Goal: Navigation & Orientation: Understand site structure

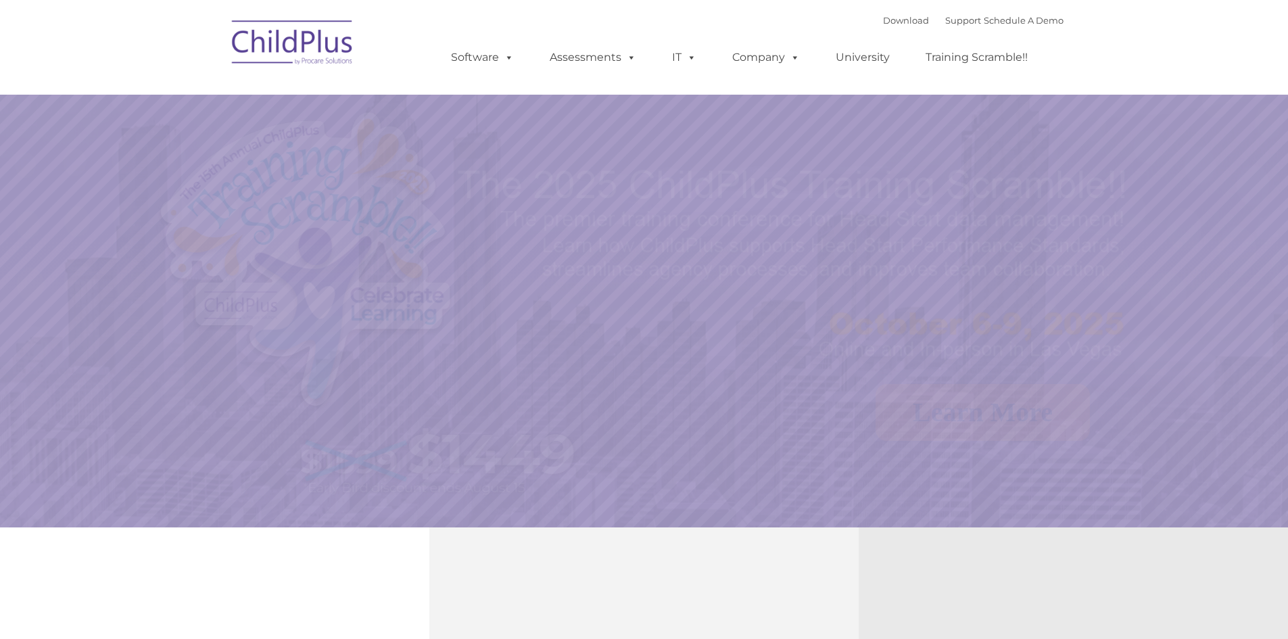
select select "MEDIUM"
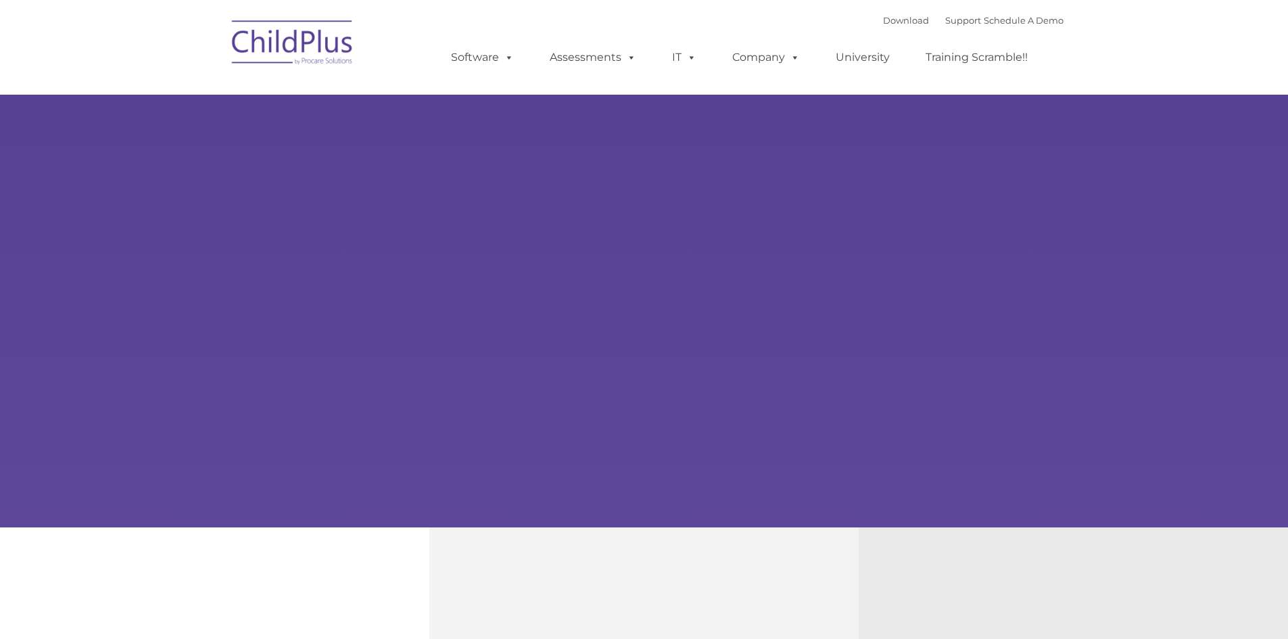
type input ""
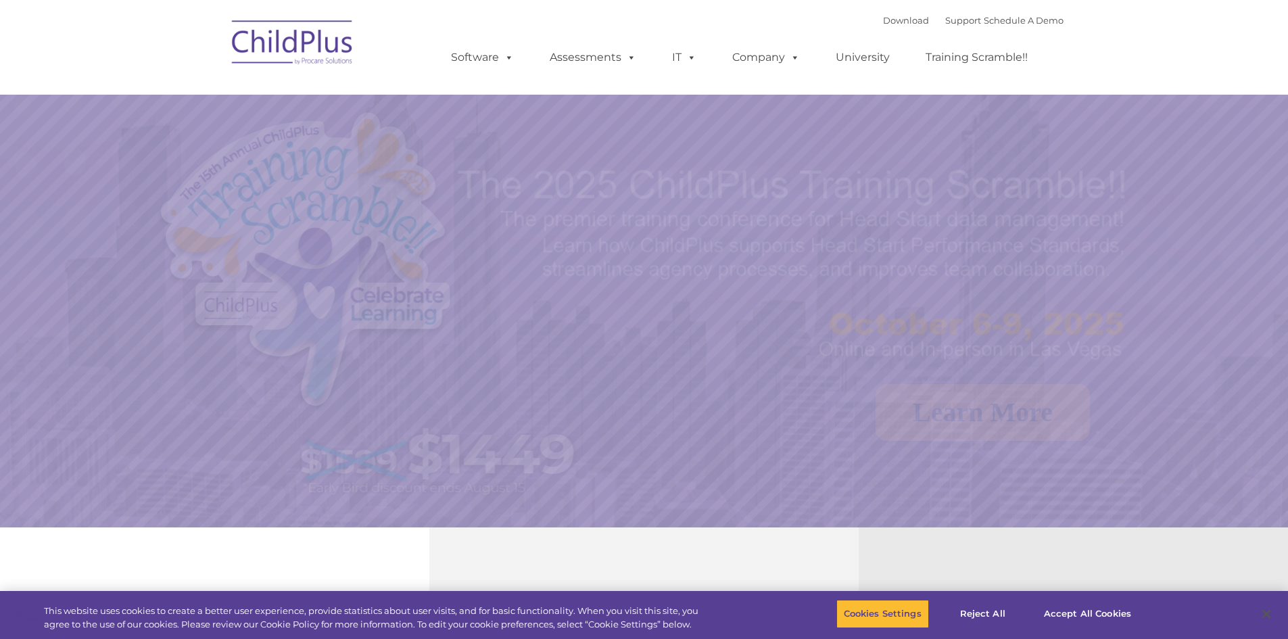
select select "MEDIUM"
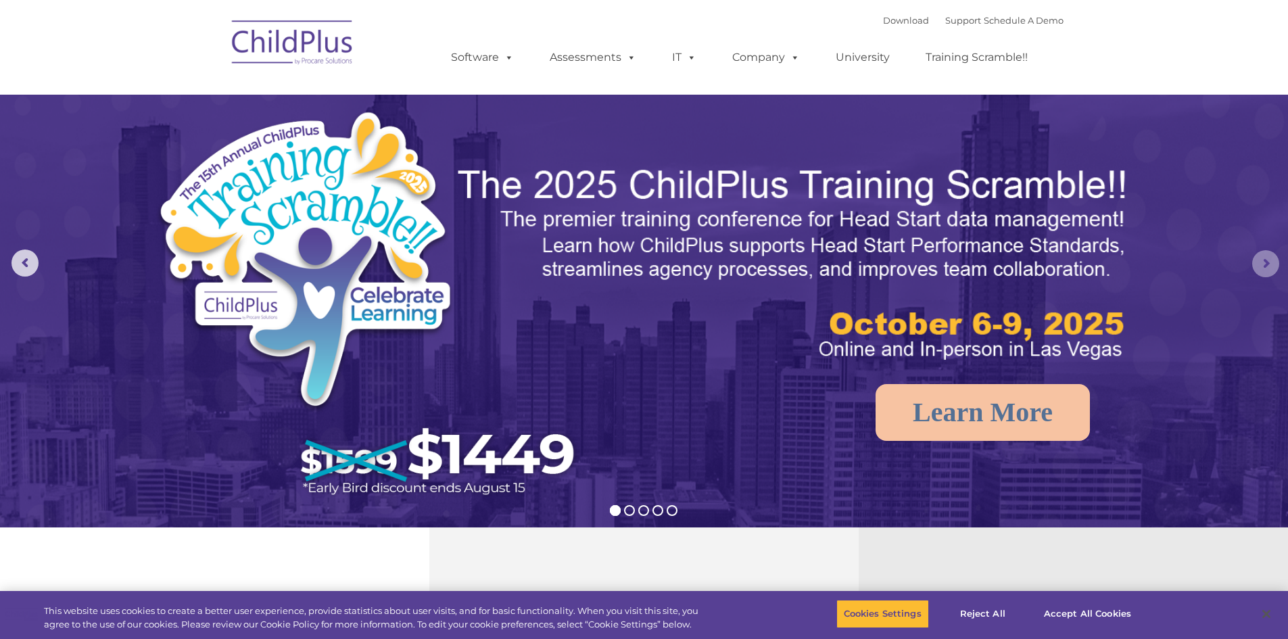
click at [1271, 267] on rs-arrow at bounding box center [1265, 263] width 27 height 27
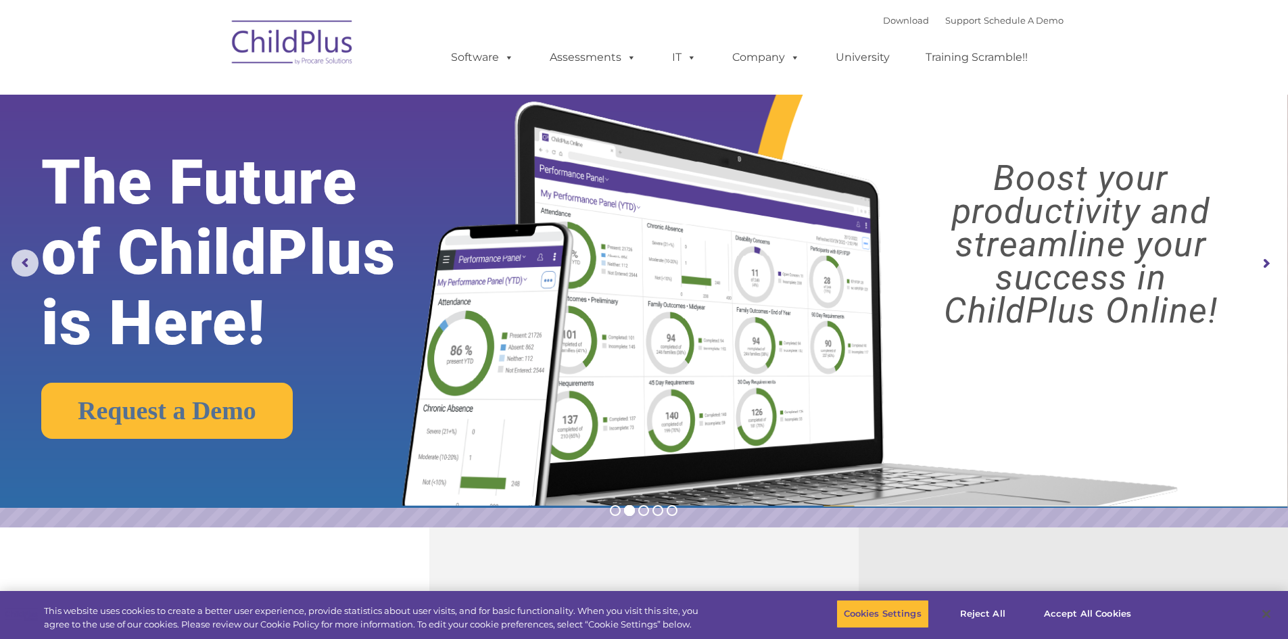
click at [1265, 264] on rs-arrow at bounding box center [1265, 263] width 27 height 27
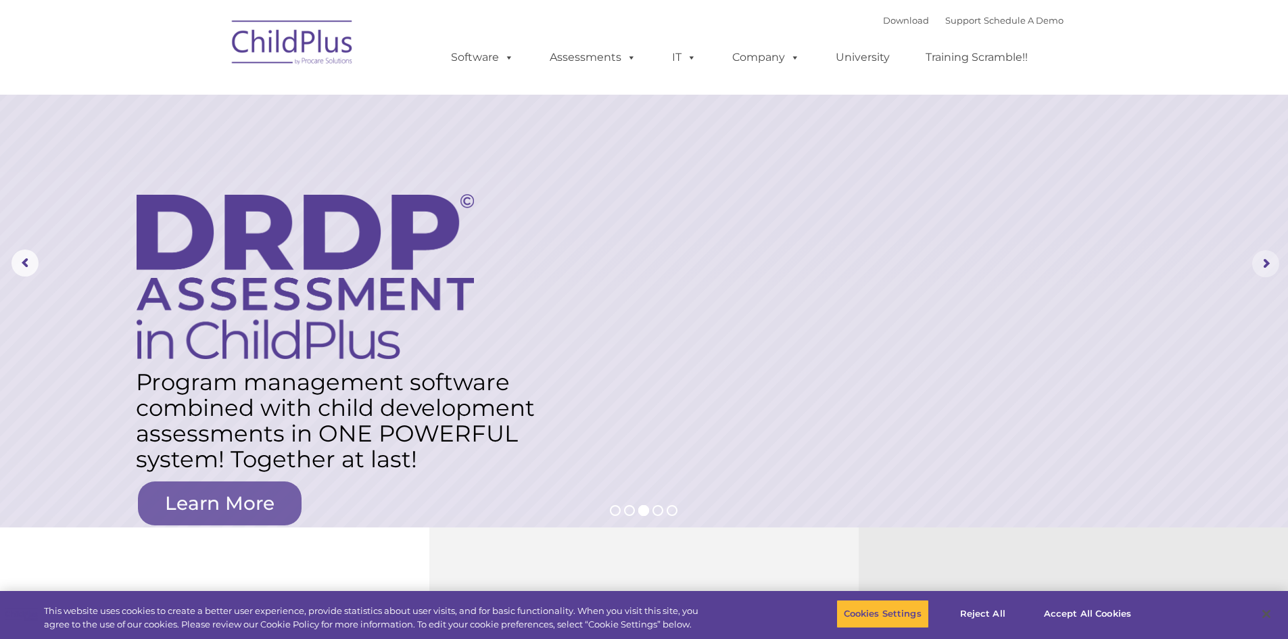
click at [1261, 263] on rs-arrow at bounding box center [1265, 263] width 27 height 27
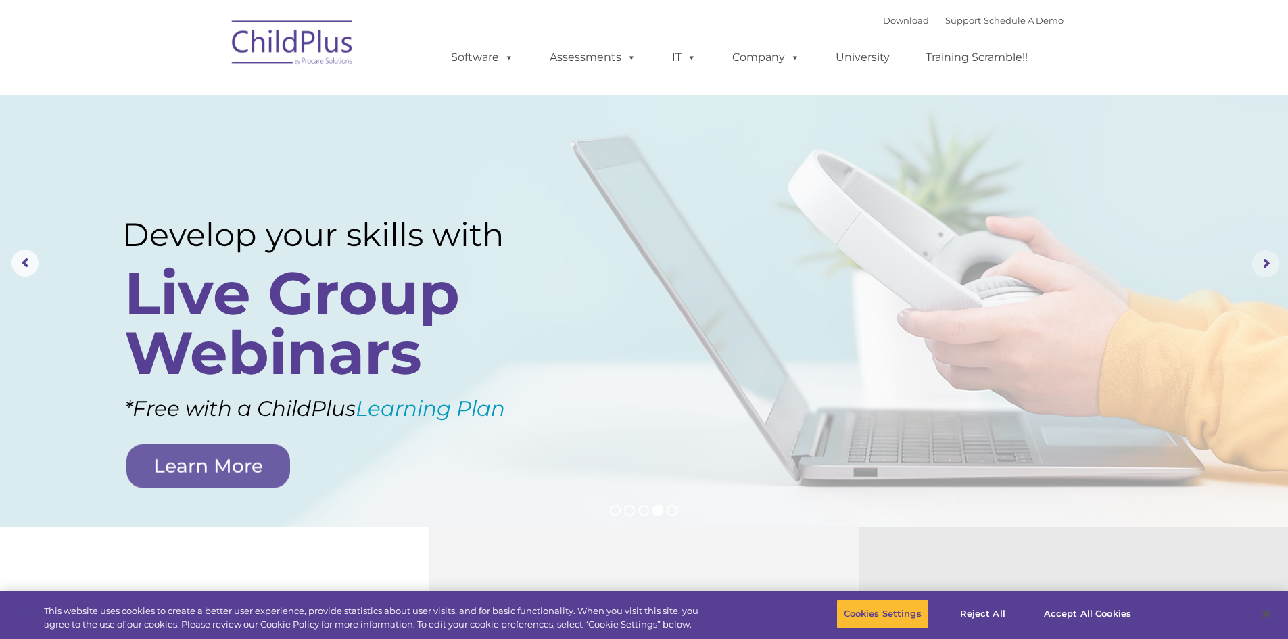
click at [1261, 263] on rs-arrow at bounding box center [1265, 263] width 27 height 27
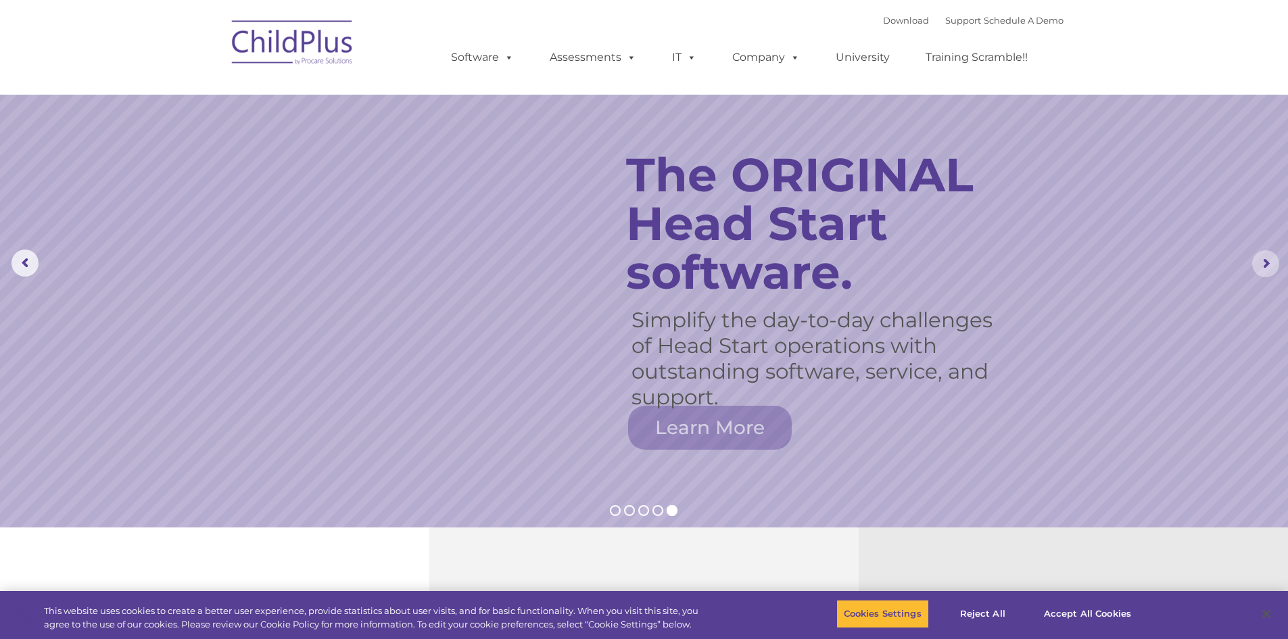
click at [1261, 263] on rs-arrow at bounding box center [1265, 263] width 27 height 27
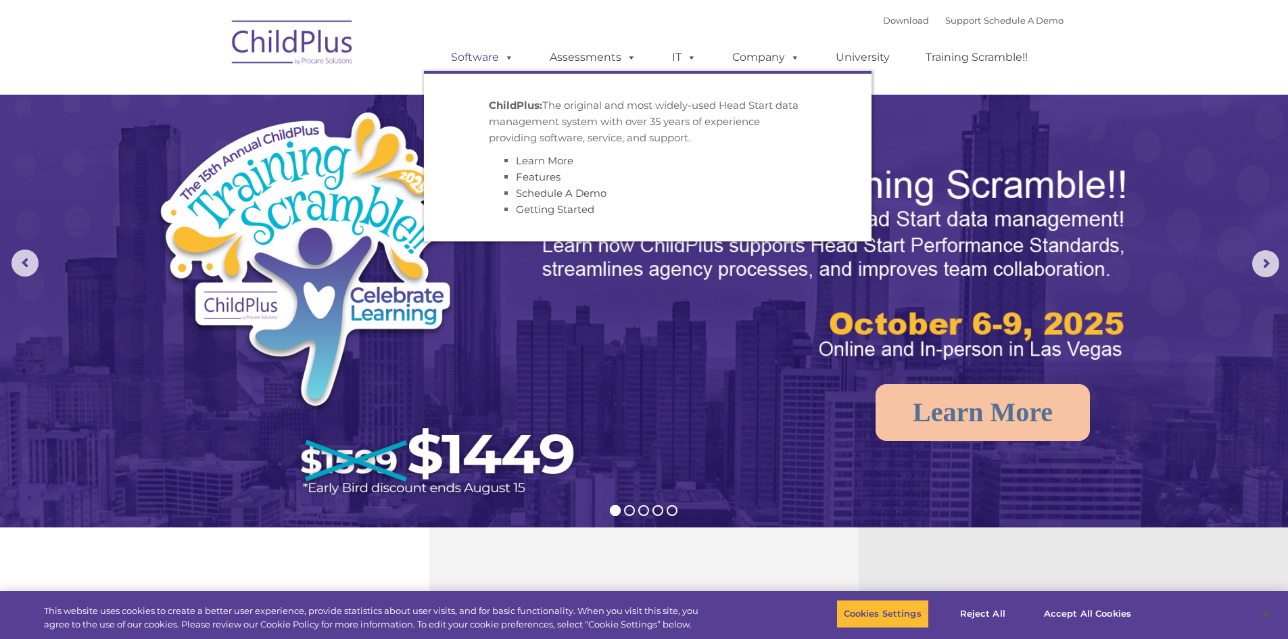
click at [489, 59] on link "Software" at bounding box center [482, 57] width 90 height 27
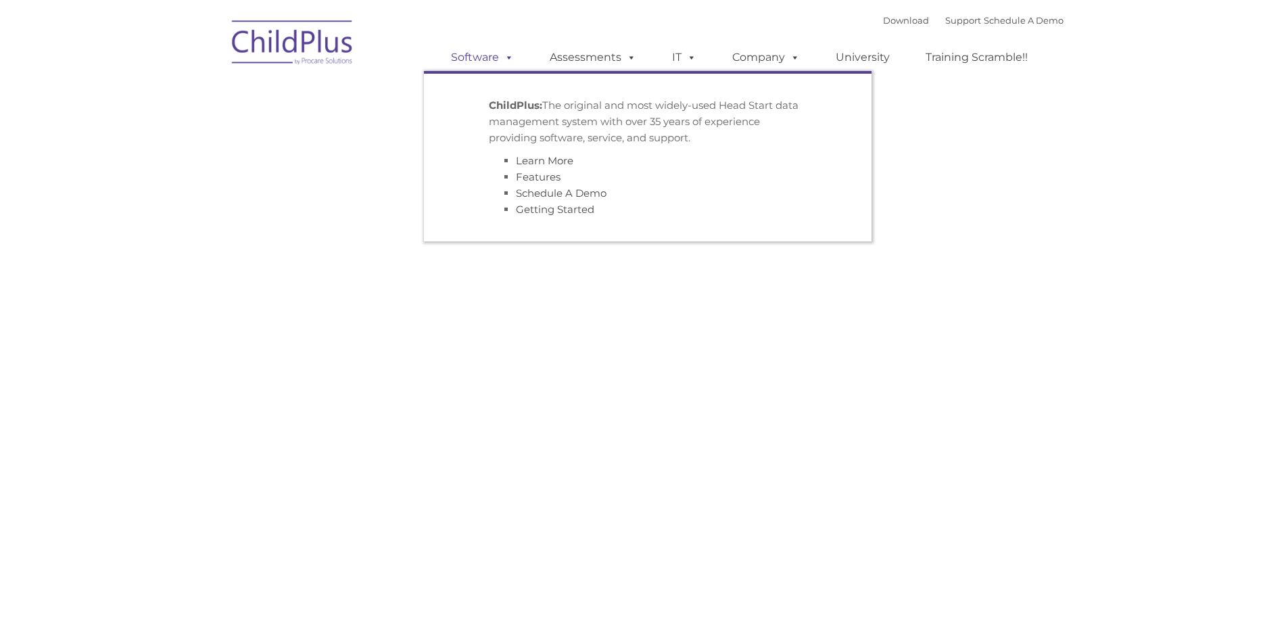
type input ""
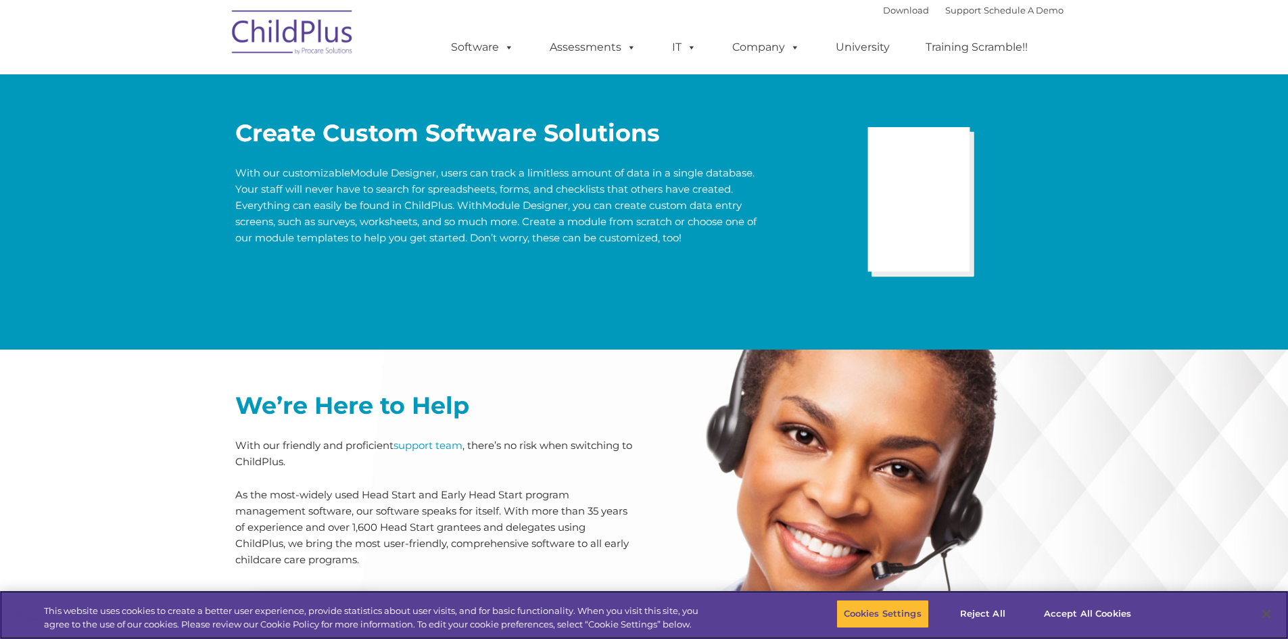
scroll to position [3167, 0]
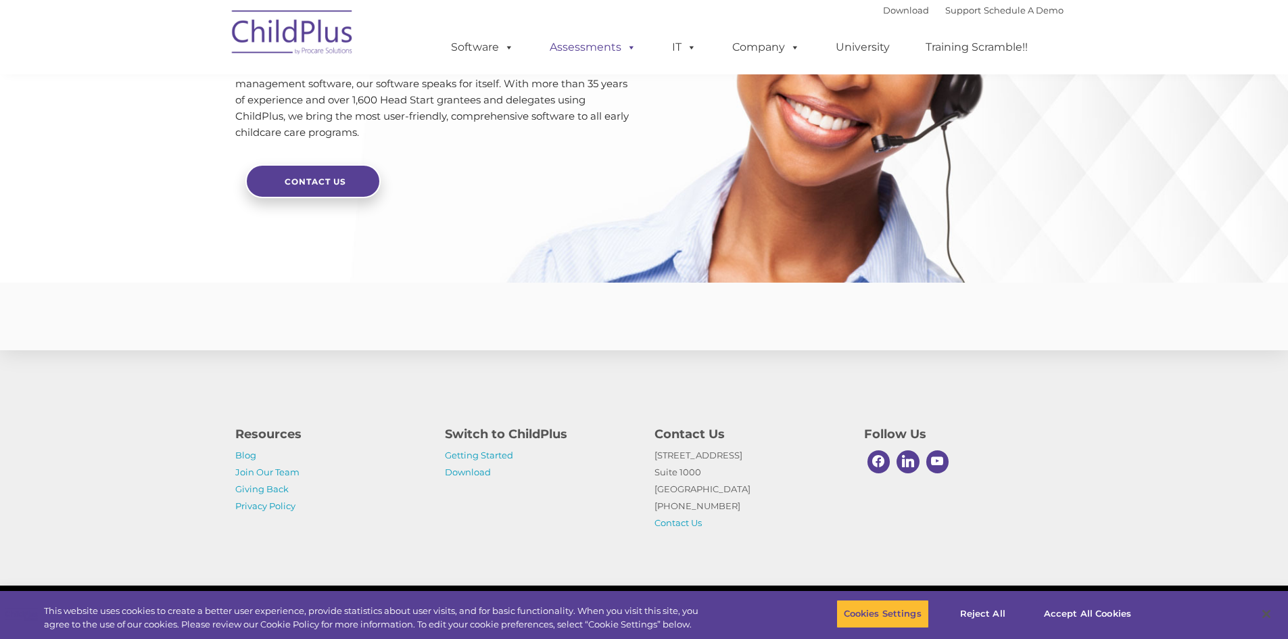
click at [623, 51] on span at bounding box center [628, 47] width 15 height 13
click at [625, 51] on span at bounding box center [628, 47] width 15 height 13
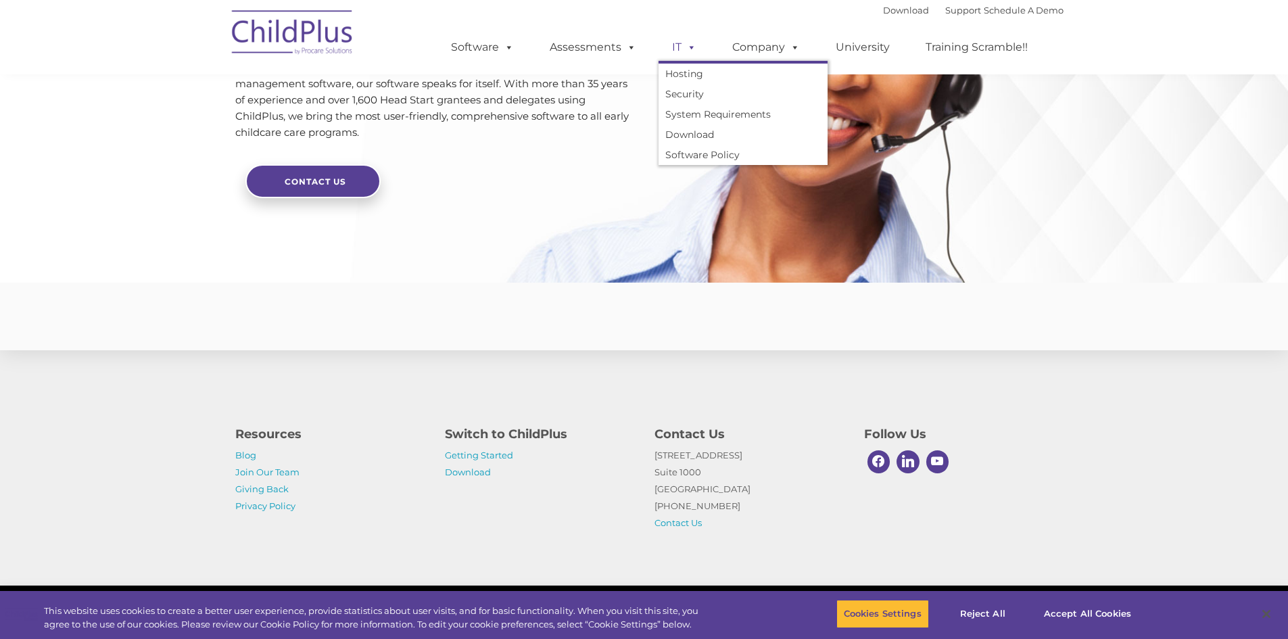
click at [688, 47] on span at bounding box center [688, 47] width 15 height 13
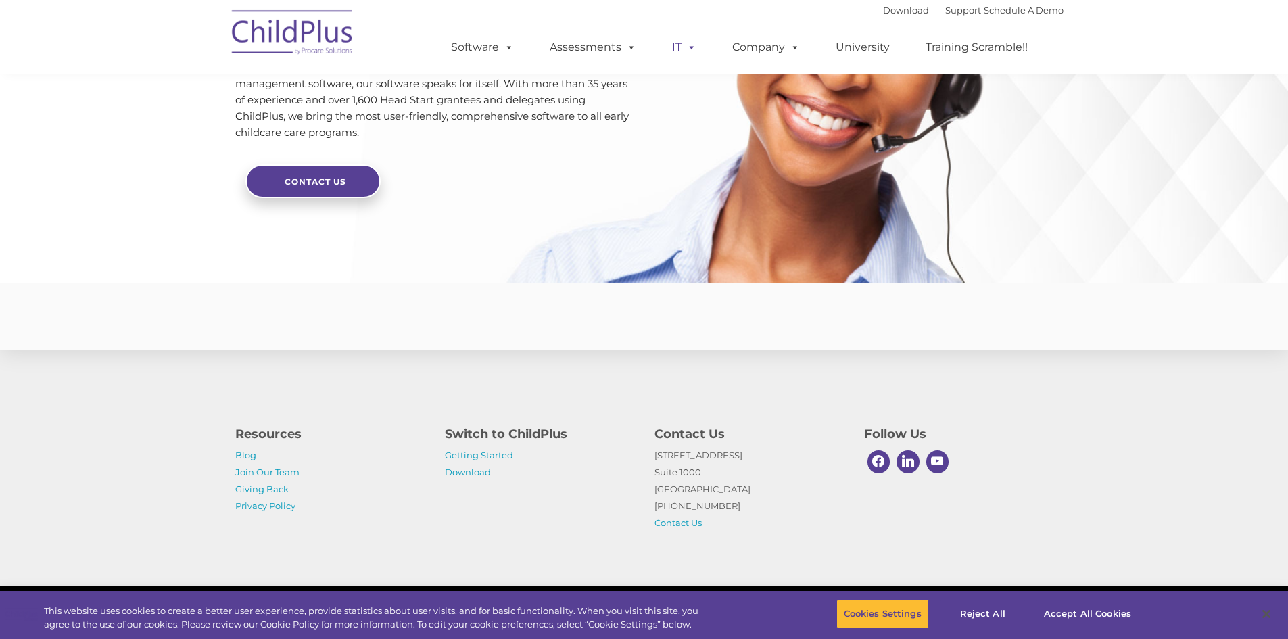
click at [688, 47] on span at bounding box center [688, 47] width 15 height 13
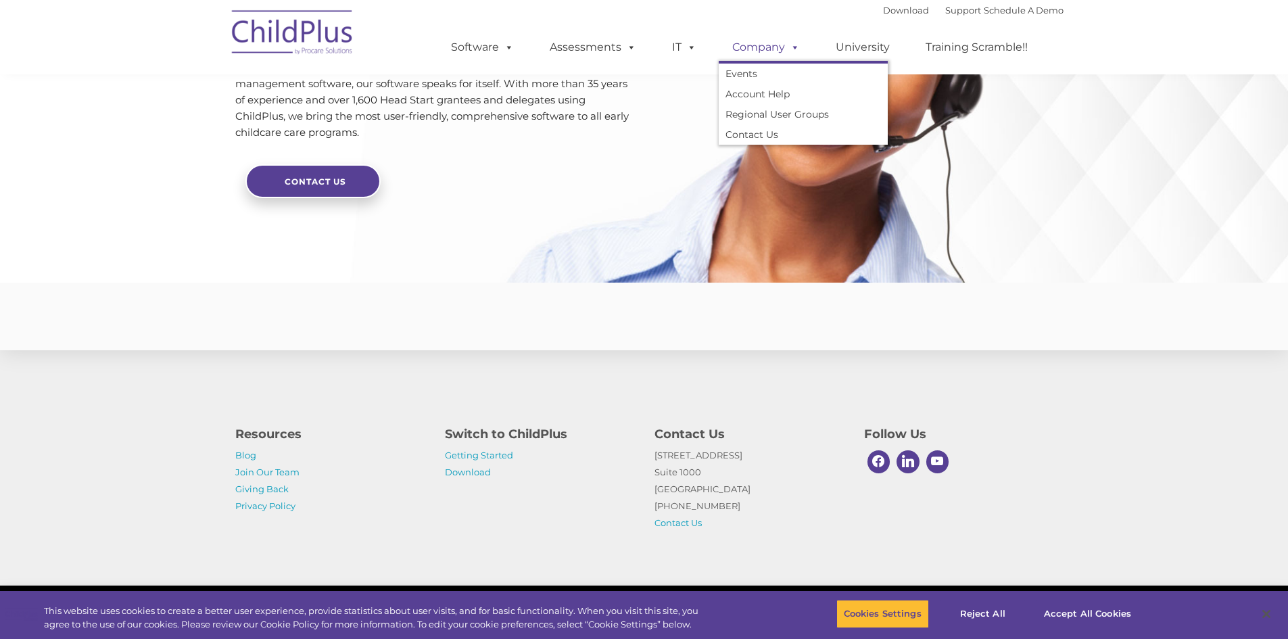
click at [793, 53] on span at bounding box center [792, 47] width 15 height 13
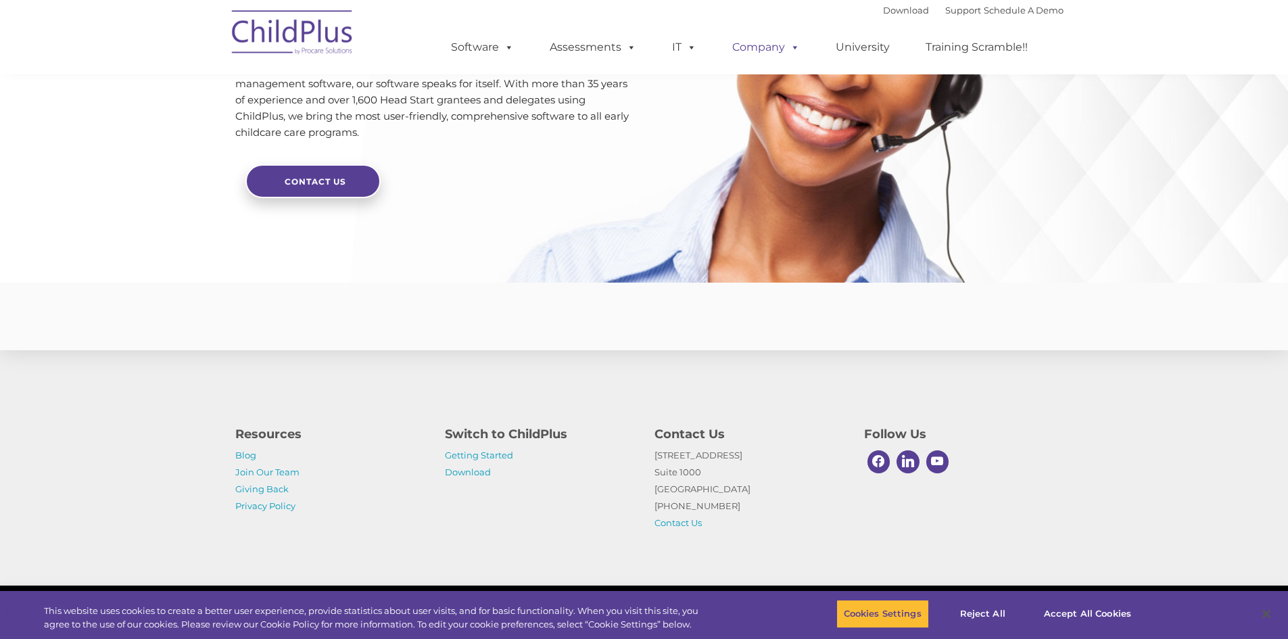
click at [793, 53] on span at bounding box center [792, 47] width 15 height 13
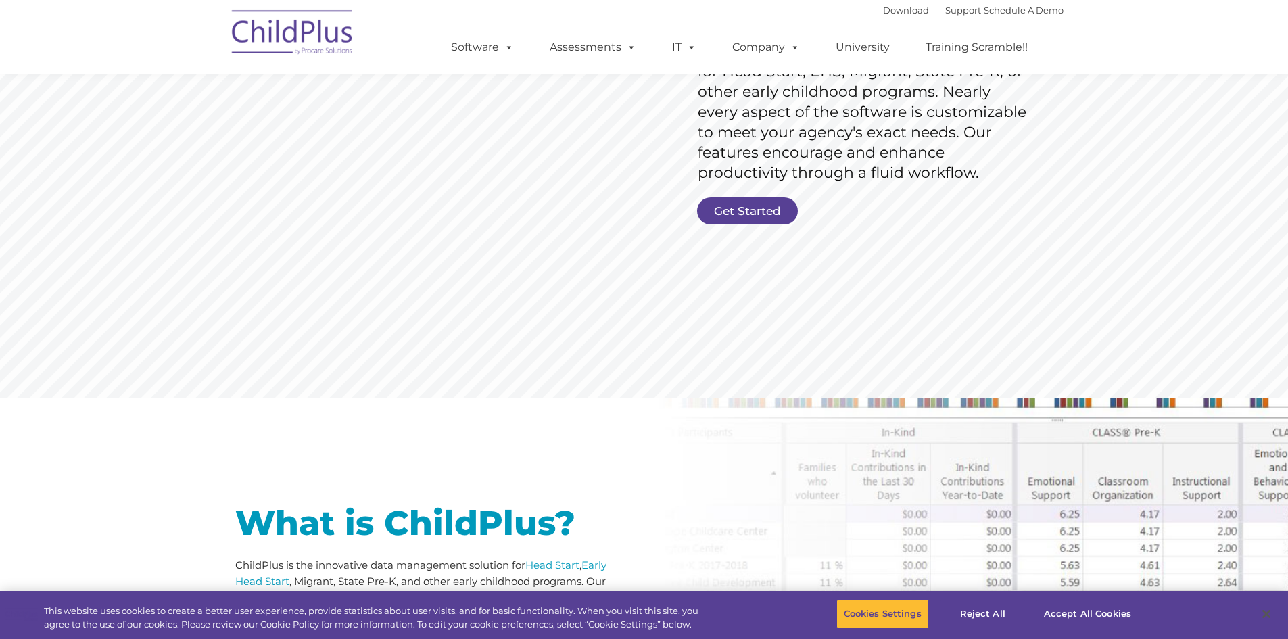
scroll to position [0, 0]
